Goal: Information Seeking & Learning: Learn about a topic

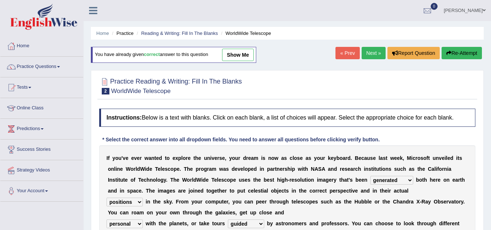
select select "generated"
select select "positions"
select select "personal"
select select "guided"
select select "downloaded"
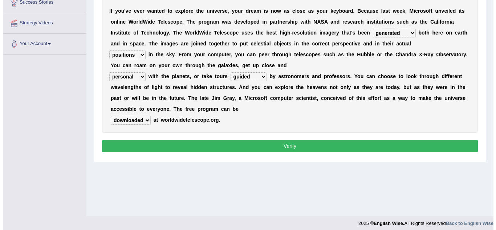
scroll to position [151, 0]
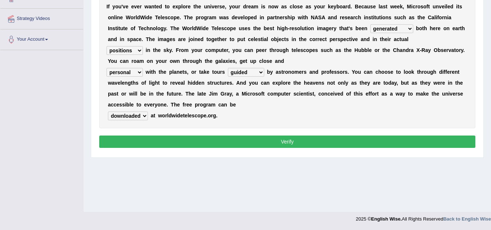
click at [259, 136] on button "Verify" at bounding box center [287, 142] width 376 height 12
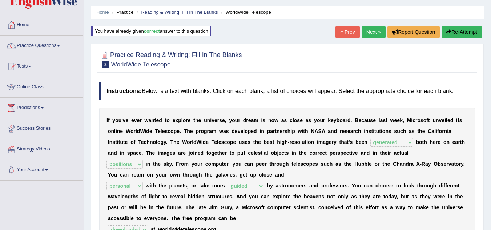
scroll to position [21, 0]
click at [369, 27] on link "Next »" at bounding box center [373, 32] width 24 height 12
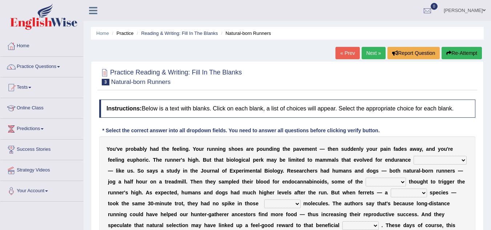
click at [436, 159] on select "dykes personalize classifies exercise" at bounding box center [439, 160] width 53 height 9
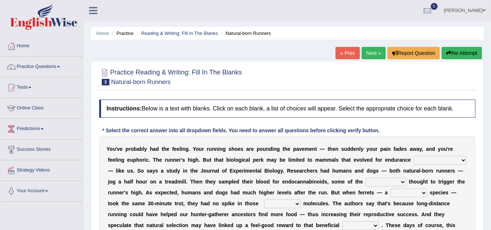
click at [436, 159] on select "dykes personalize classifies exercise" at bounding box center [439, 160] width 53 height 9
select select "classifies"
click at [413, 156] on select "dykes personalize classifies exercise" at bounding box center [439, 160] width 53 height 9
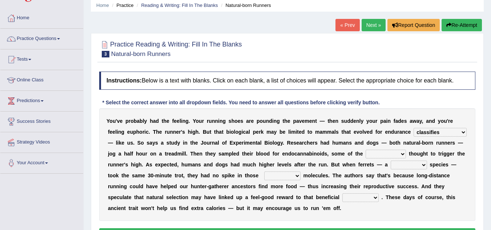
scroll to position [29, 0]
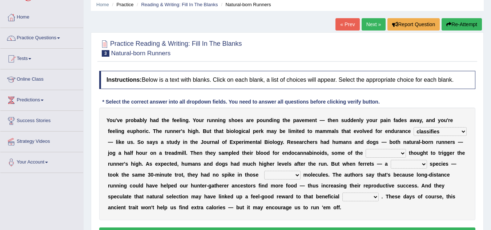
click at [383, 152] on select "almshouse turnarounds compounds foxhounds" at bounding box center [385, 153] width 40 height 9
select select "compounds"
click at [365, 149] on select "almshouse turnarounds compounds foxhounds" at bounding box center [385, 153] width 40 height 9
click at [411, 165] on select "excellency merely faerie sedentary" at bounding box center [409, 164] width 36 height 9
select select "merely"
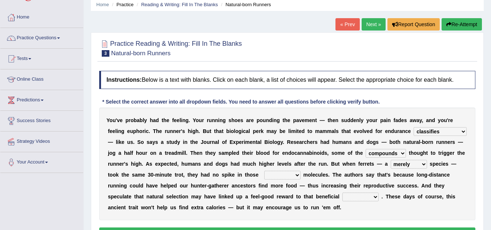
click at [391, 160] on select "excellency merely faerie sedentary" at bounding box center [409, 164] width 36 height 9
click at [287, 177] on select "groaned feel-good inchoate loaned" at bounding box center [282, 175] width 36 height 9
select select "groaned"
click at [264, 171] on select "groaned feel-good inchoate loaned" at bounding box center [282, 175] width 36 height 9
click at [364, 195] on select "wager exchanger behavior regulator" at bounding box center [360, 197] width 36 height 9
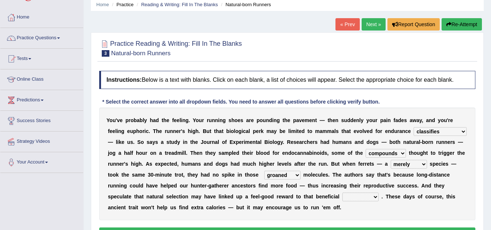
select select "behavior"
click at [342, 193] on select "wager exchanger behavior regulator" at bounding box center [360, 197] width 36 height 9
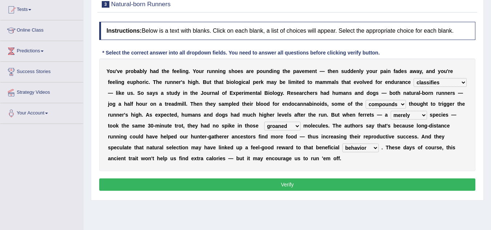
scroll to position [88, 0]
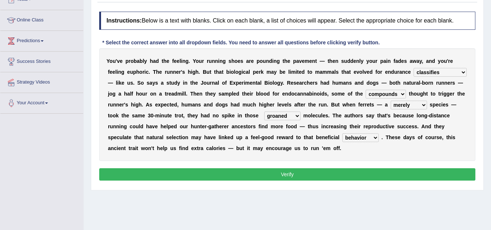
click at [302, 172] on button "Verify" at bounding box center [287, 174] width 376 height 12
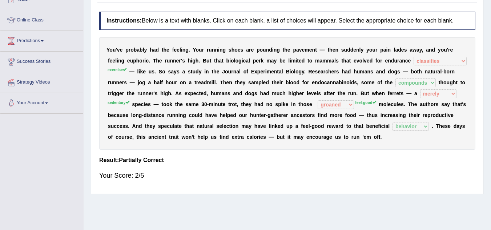
click at [275, 108] on div "Y o u ' v e p r o b a b l y h a d t h e f e e l i n g . Y o u r r u n n i n g s…" at bounding box center [287, 93] width 376 height 113
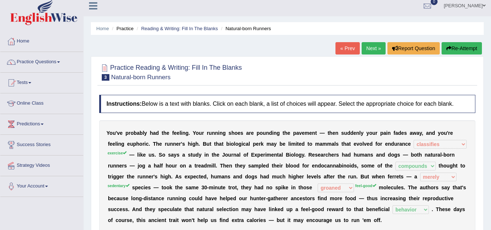
scroll to position [0, 0]
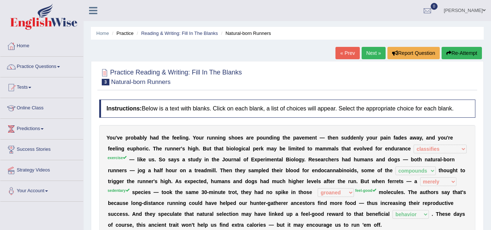
click at [369, 50] on link "Next »" at bounding box center [373, 53] width 24 height 12
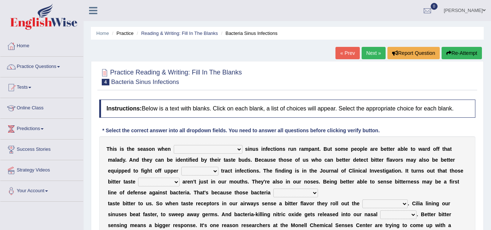
scroll to position [45, 0]
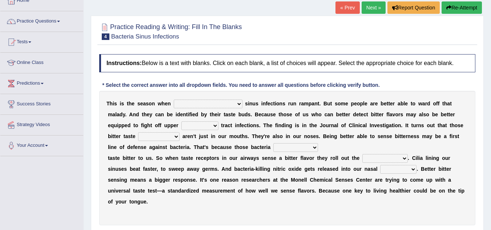
click at [205, 104] on select "conventicle atheist bacterial prissier" at bounding box center [208, 104] width 69 height 9
select select "bacterial"
click at [174, 100] on select "conventicle atheist bacterial prissier" at bounding box center [208, 104] width 69 height 9
click at [181, 126] on select "faulty respiratory togae gawky" at bounding box center [199, 125] width 37 height 9
select select "respiratory"
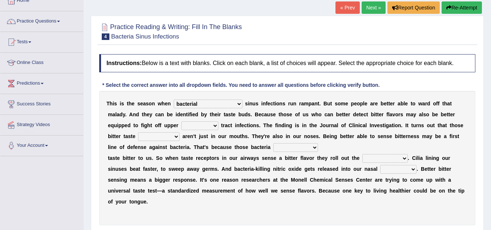
click at [181, 121] on select "faulty respiratory togae gawky" at bounding box center [199, 125] width 37 height 9
click at [142, 136] on select "depressions dinners submissions receptors" at bounding box center [158, 136] width 41 height 9
select select "dinners"
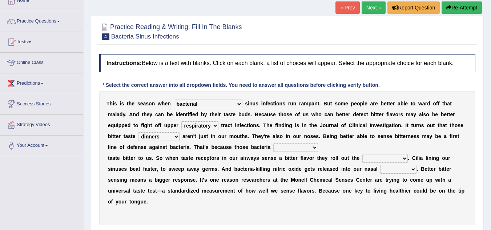
click at [138, 132] on select "depressions dinners submissions receptors" at bounding box center [158, 136] width 41 height 9
click at [287, 146] on select "purposelessly actually diagonally providently" at bounding box center [295, 147] width 45 height 9
select select "actually"
click at [273, 143] on select "purposelessly actually diagonally providently" at bounding box center [295, 147] width 45 height 9
click at [381, 159] on select "defenses contradictions chestnuts pelvis" at bounding box center [384, 158] width 45 height 9
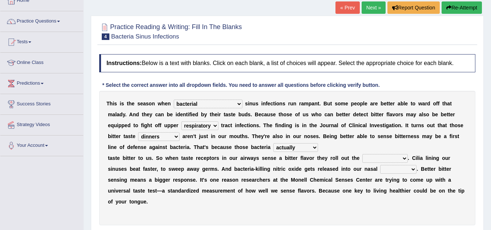
click at [381, 159] on select "defenses contradictions chestnuts pelvis" at bounding box center [384, 158] width 45 height 9
click at [383, 158] on select "defenses contradictions chestnuts pelvis" at bounding box center [384, 158] width 45 height 9
select select "contradictions"
click at [362, 154] on select "defenses contradictions chestnuts pelvis" at bounding box center [384, 158] width 45 height 9
click at [392, 169] on select "causalities localities infirmities cavities" at bounding box center [398, 169] width 36 height 9
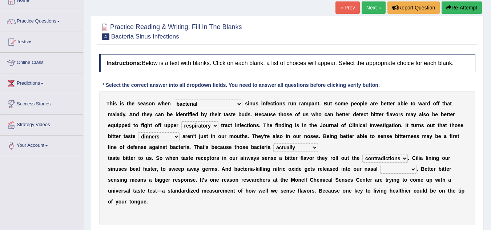
select select "localities"
click at [380, 165] on select "causalities localities infirmities cavities" at bounding box center [398, 169] width 36 height 9
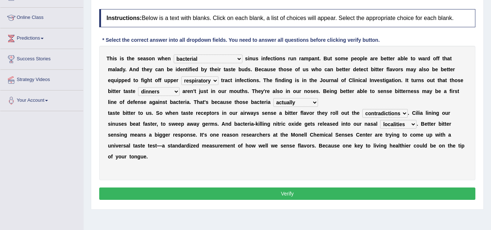
scroll to position [92, 0]
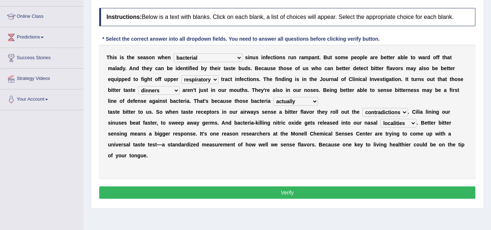
click at [300, 194] on button "Verify" at bounding box center [287, 192] width 376 height 12
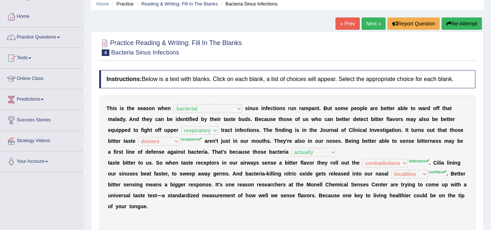
scroll to position [29, 0]
click at [363, 24] on link "Next »" at bounding box center [373, 24] width 24 height 12
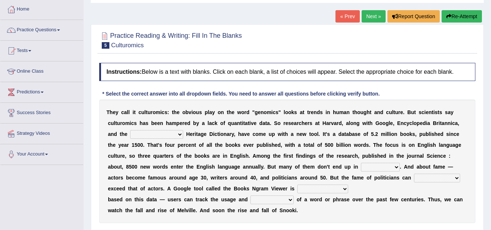
scroll to position [37, 0]
click at [172, 135] on select "Mettlesome Silicon Acetaminophen American" at bounding box center [156, 134] width 53 height 9
click at [61, 32] on link "Practice Questions" at bounding box center [41, 29] width 83 height 18
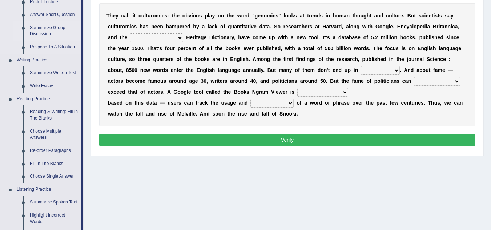
scroll to position [134, 0]
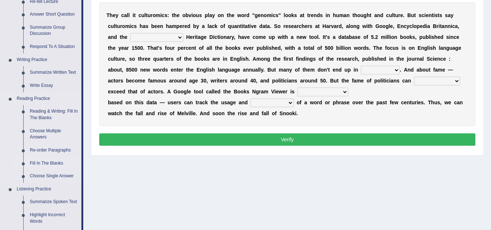
click at [39, 160] on link "Fill In The Blanks" at bounding box center [54, 163] width 55 height 13
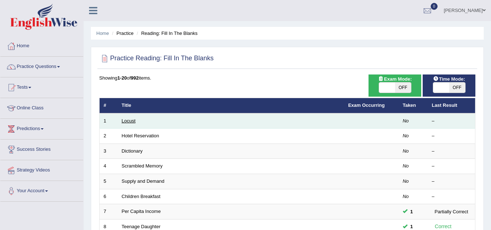
click at [135, 121] on link "Locust" at bounding box center [129, 120] width 14 height 5
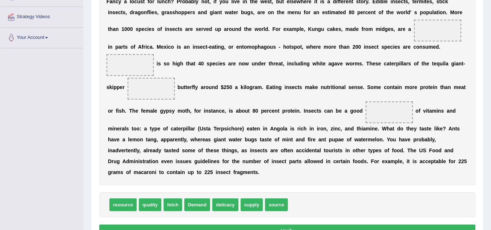
scroll to position [154, 0]
drag, startPoint x: 191, startPoint y: 207, endPoint x: 216, endPoint y: 184, distance: 33.2
click at [210, 198] on span "Demand" at bounding box center [197, 204] width 26 height 13
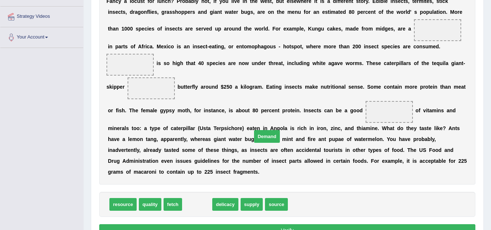
drag, startPoint x: 195, startPoint y: 203, endPoint x: 289, endPoint y: 105, distance: 136.2
click at [280, 130] on span "Demand" at bounding box center [267, 136] width 26 height 13
drag, startPoint x: 189, startPoint y: 206, endPoint x: 354, endPoint y: 90, distance: 202.1
click at [354, 103] on span "Demand" at bounding box center [351, 109] width 26 height 13
drag, startPoint x: 190, startPoint y: 209, endPoint x: 238, endPoint y: 98, distance: 120.9
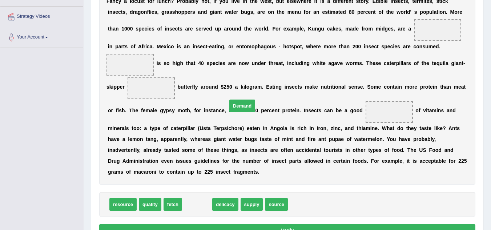
click at [238, 100] on span "Demand" at bounding box center [242, 106] width 26 height 13
drag, startPoint x: 238, startPoint y: 98, endPoint x: 271, endPoint y: 62, distance: 48.6
click at [271, 62] on div "F a n c y a l o c u s t f o r l u n c h ? P r o b a b l y n o t , i f y o u l i…" at bounding box center [287, 86] width 376 height 196
drag, startPoint x: 198, startPoint y: 208, endPoint x: 154, endPoint y: 95, distance: 121.0
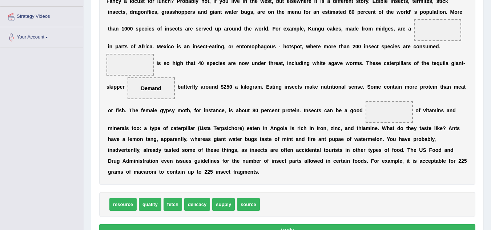
click at [154, 95] on span "Demand" at bounding box center [151, 88] width 47 height 22
drag, startPoint x: 149, startPoint y: 89, endPoint x: 146, endPoint y: 80, distance: 9.5
click at [147, 92] on span "Demand" at bounding box center [151, 88] width 47 height 22
drag, startPoint x: 147, startPoint y: 87, endPoint x: 123, endPoint y: 28, distance: 64.0
click at [141, 85] on span "Demand" at bounding box center [151, 88] width 20 height 6
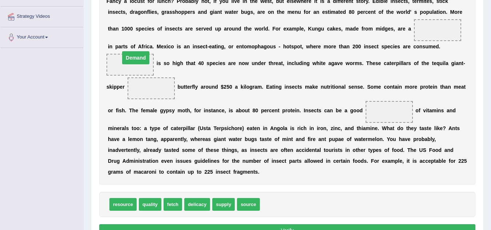
drag, startPoint x: 148, startPoint y: 90, endPoint x: 133, endPoint y: 60, distance: 34.1
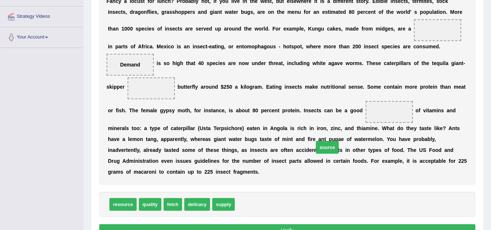
drag, startPoint x: 250, startPoint y: 207, endPoint x: 348, endPoint y: 152, distance: 112.2
click at [339, 152] on span "source" at bounding box center [327, 147] width 23 height 13
drag, startPoint x: 244, startPoint y: 204, endPoint x: 371, endPoint y: 117, distance: 154.1
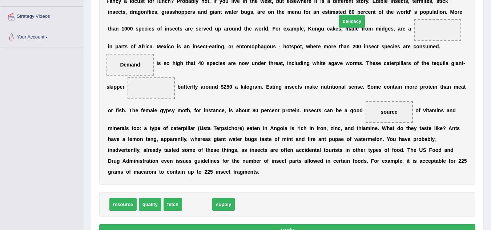
drag, startPoint x: 191, startPoint y: 206, endPoint x: 347, endPoint y: 22, distance: 241.0
click at [347, 22] on span "delicacy" at bounding box center [352, 21] width 26 height 13
drag, startPoint x: 351, startPoint y: 23, endPoint x: 360, endPoint y: 28, distance: 10.4
click at [360, 28] on div "F a n c y a l o c u s t f o r l u n c h ? P r o b a b l y n o t , i f y o u l i…" at bounding box center [287, 86] width 376 height 196
drag, startPoint x: 187, startPoint y: 211, endPoint x: 248, endPoint y: 118, distance: 111.1
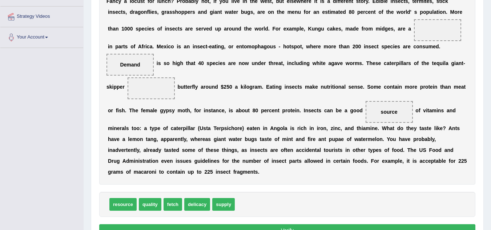
click at [248, 118] on div "Instructions: In the text below some words are missing. Drag words from the box…" at bounding box center [287, 92] width 380 height 300
drag, startPoint x: 193, startPoint y: 204, endPoint x: 432, endPoint y: 28, distance: 297.5
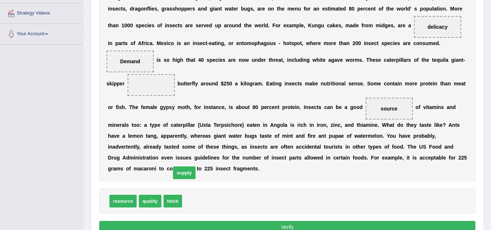
drag, startPoint x: 201, startPoint y: 204, endPoint x: 177, endPoint y: 143, distance: 65.2
click at [177, 166] on span "supply" at bounding box center [184, 172] width 23 height 13
drag, startPoint x: 198, startPoint y: 203, endPoint x: 166, endPoint y: 131, distance: 78.7
click at [166, 131] on span "supply" at bounding box center [163, 129] width 23 height 13
drag, startPoint x: 190, startPoint y: 203, endPoint x: 149, endPoint y: 85, distance: 125.1
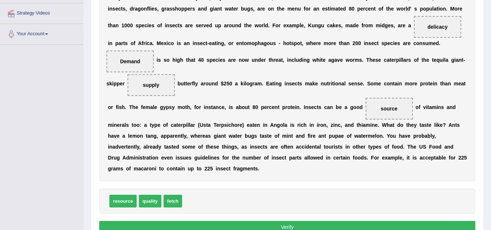
scroll to position [194, 0]
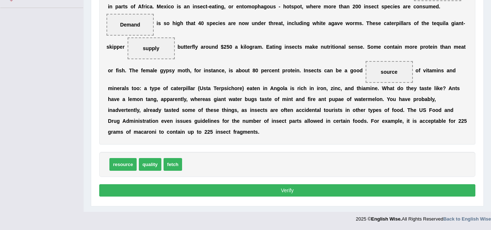
click at [283, 193] on button "Verify" at bounding box center [287, 190] width 376 height 12
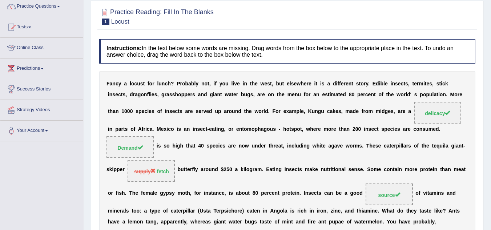
scroll to position [60, 0]
